Goal: Transaction & Acquisition: Purchase product/service

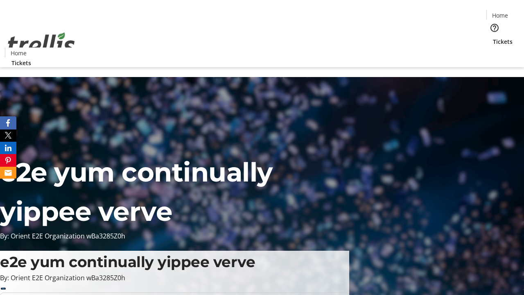
click at [493, 37] on span "Tickets" at bounding box center [503, 41] width 20 height 9
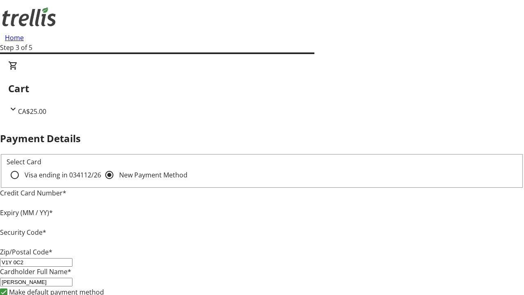
type input "V1Y 0C2"
